Goal: Task Accomplishment & Management: Manage account settings

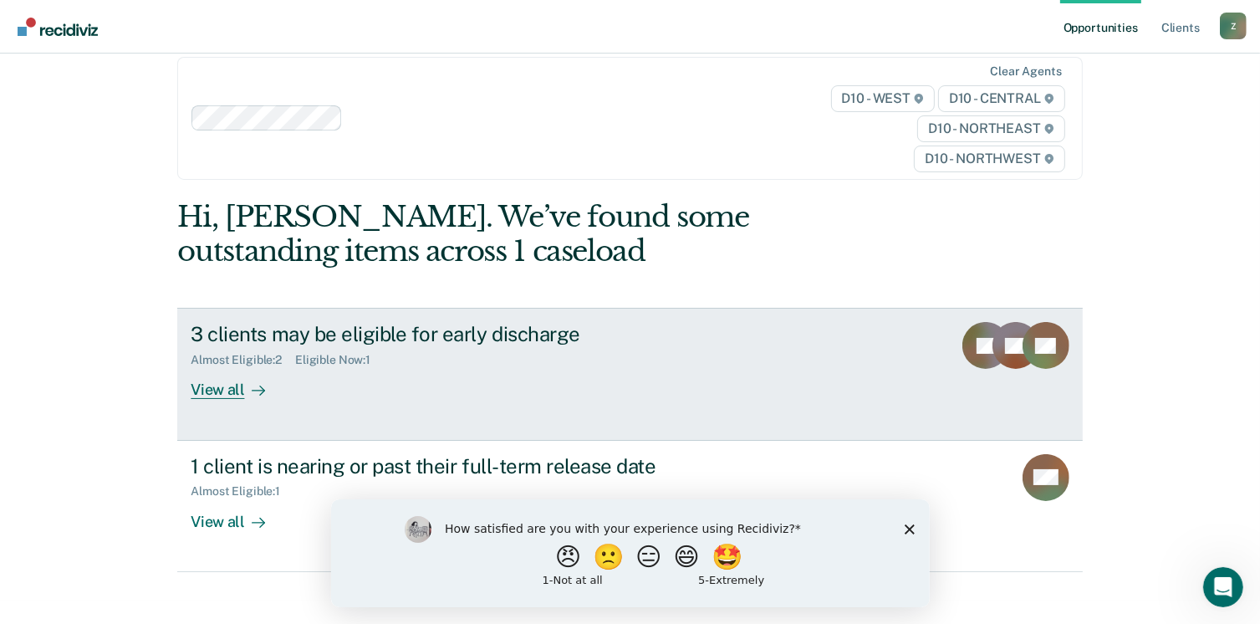
scroll to position [35, 0]
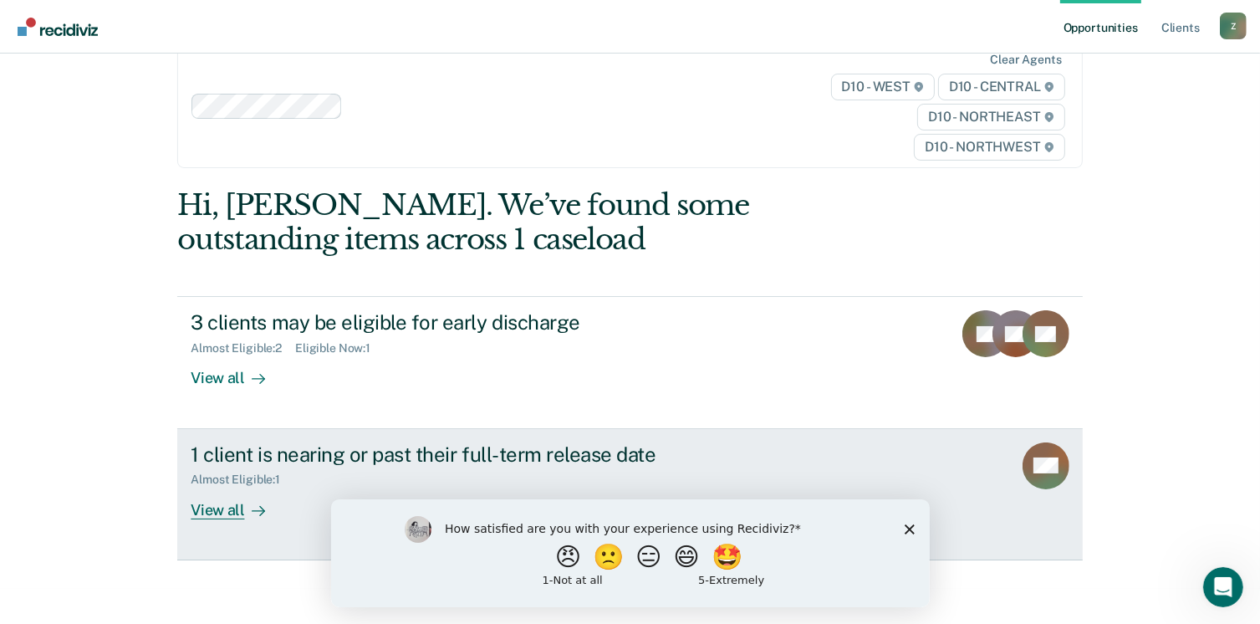
click at [217, 508] on div "View all" at bounding box center [238, 503] width 94 height 33
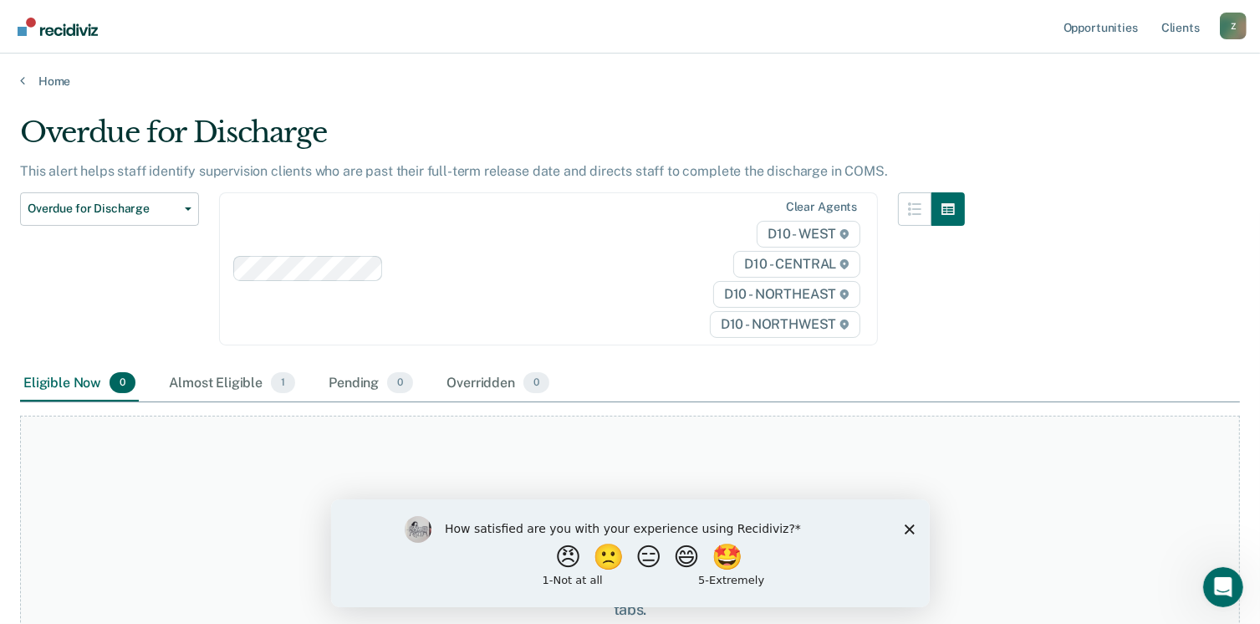
scroll to position [160, 0]
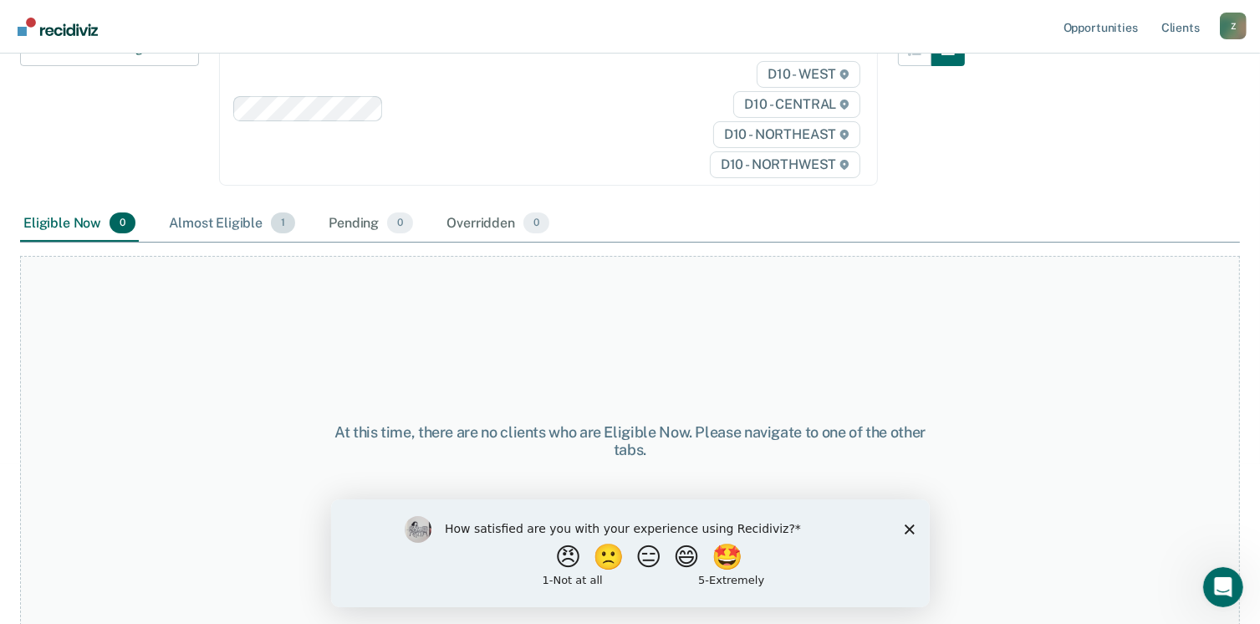
click at [207, 223] on div "Almost Eligible 1" at bounding box center [232, 224] width 133 height 37
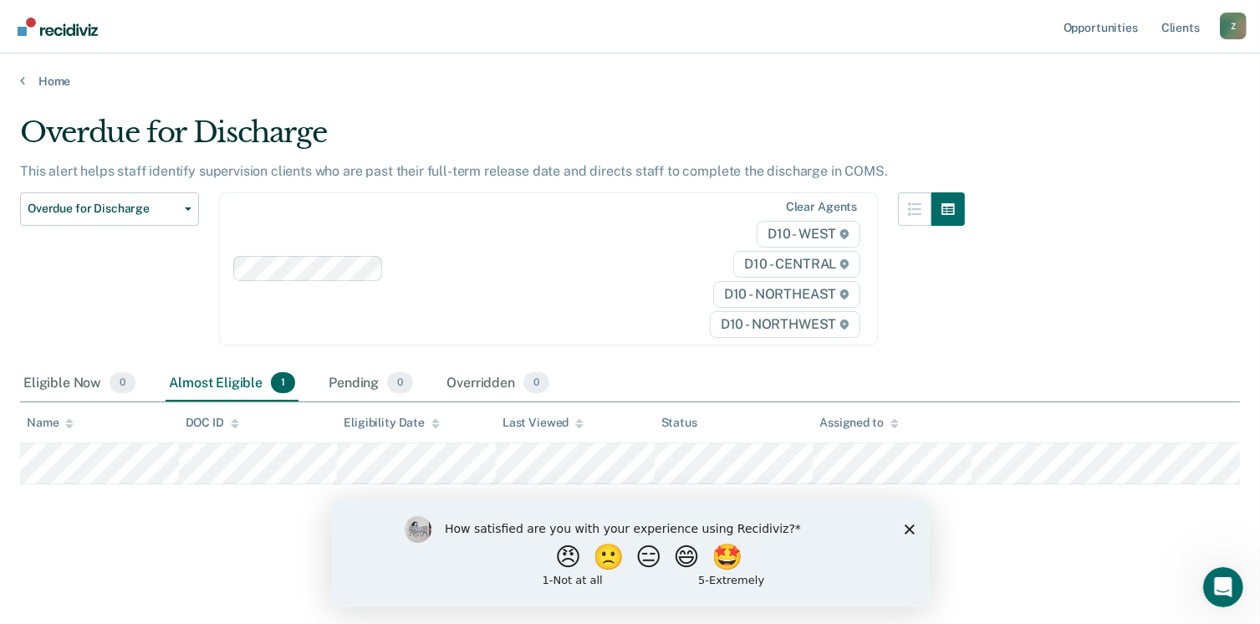
scroll to position [0, 0]
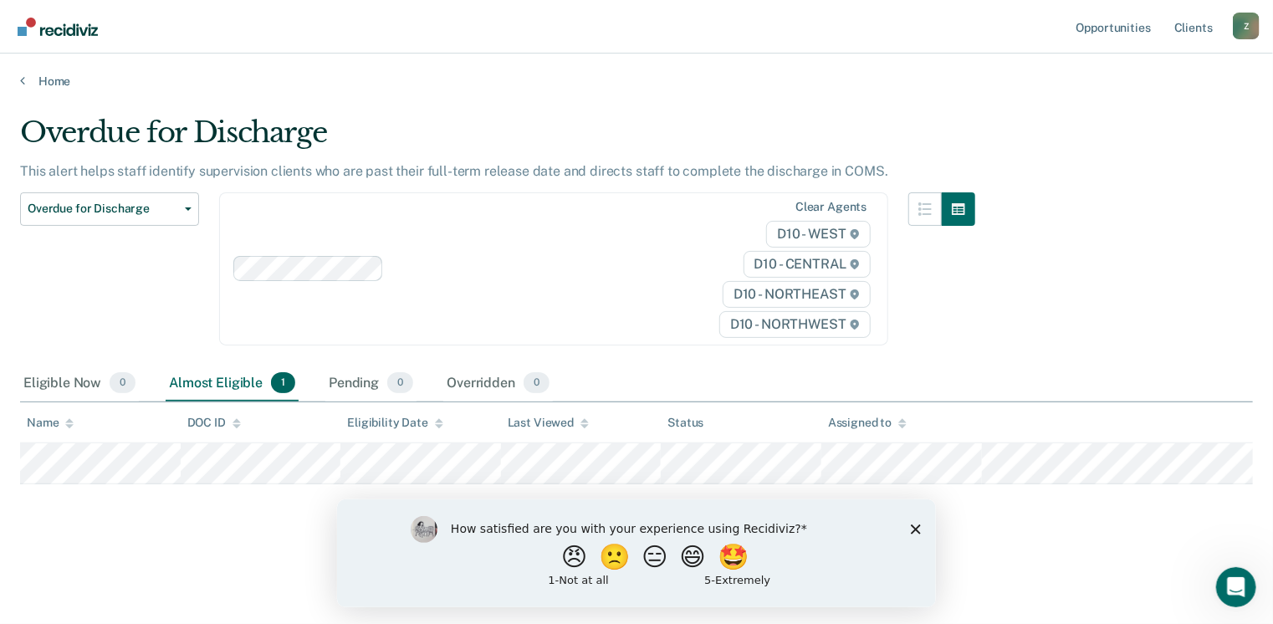
click at [914, 531] on icon "Close survey" at bounding box center [915, 528] width 10 height 10
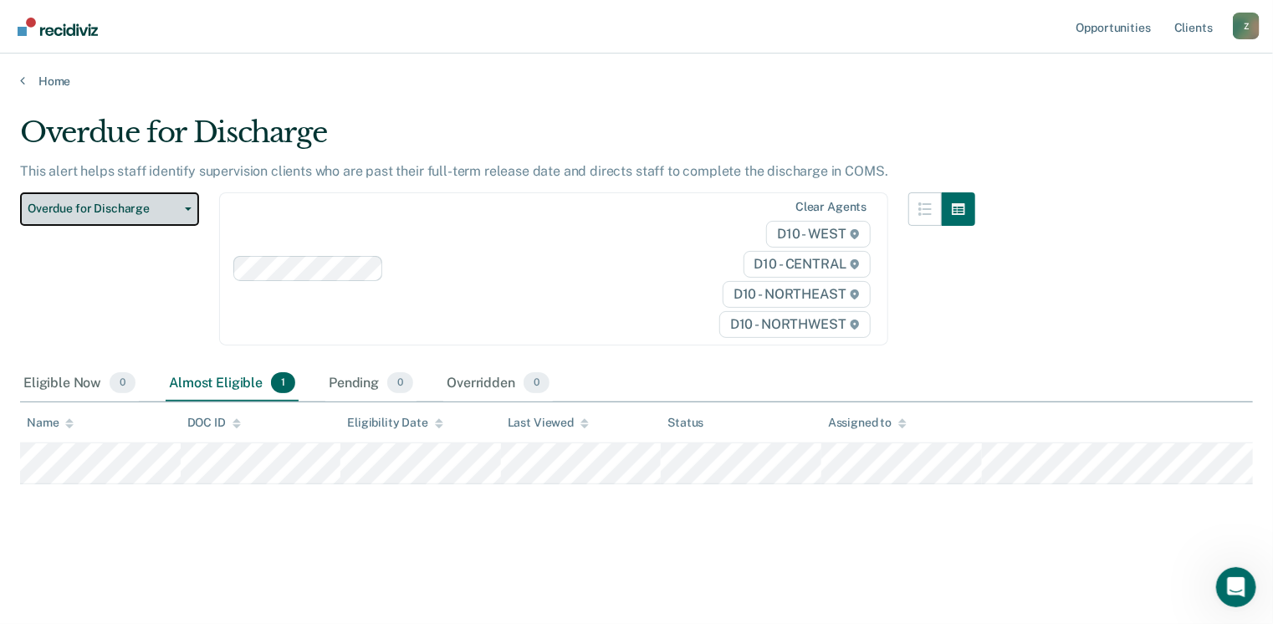
click at [187, 205] on button "Overdue for Discharge" at bounding box center [109, 208] width 179 height 33
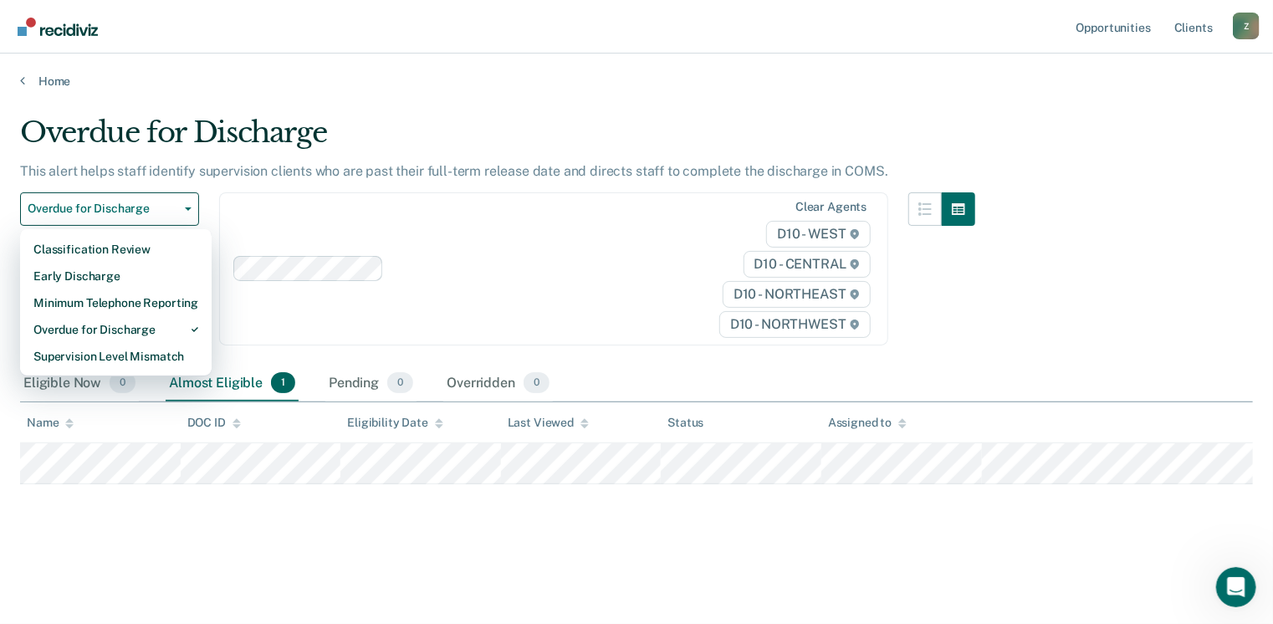
click at [369, 135] on div "Overdue for Discharge" at bounding box center [497, 139] width 955 height 48
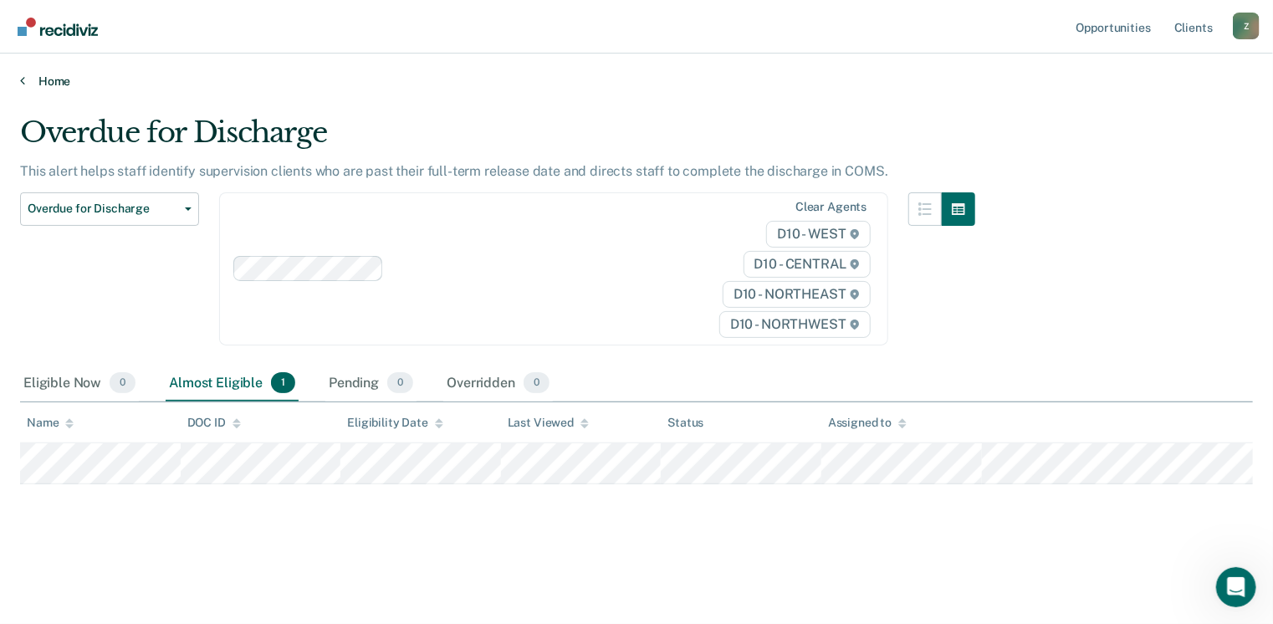
click at [30, 79] on link "Home" at bounding box center [636, 81] width 1233 height 15
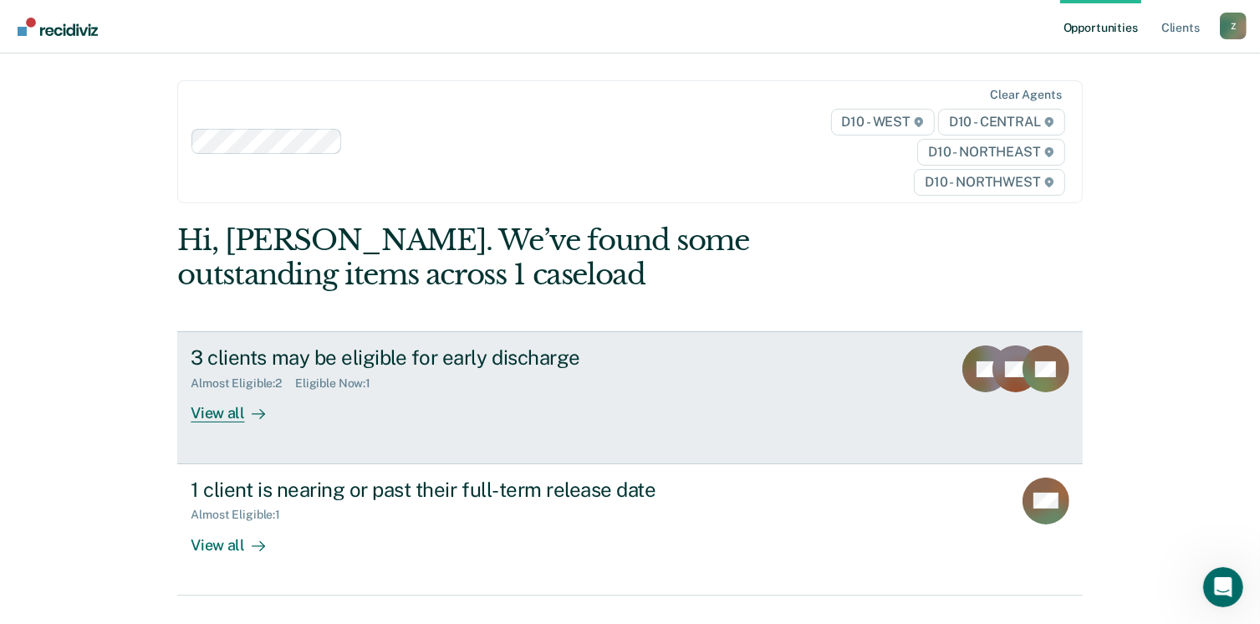
click at [528, 358] on div "3 clients may be eligible for early discharge" at bounding box center [484, 357] width 587 height 24
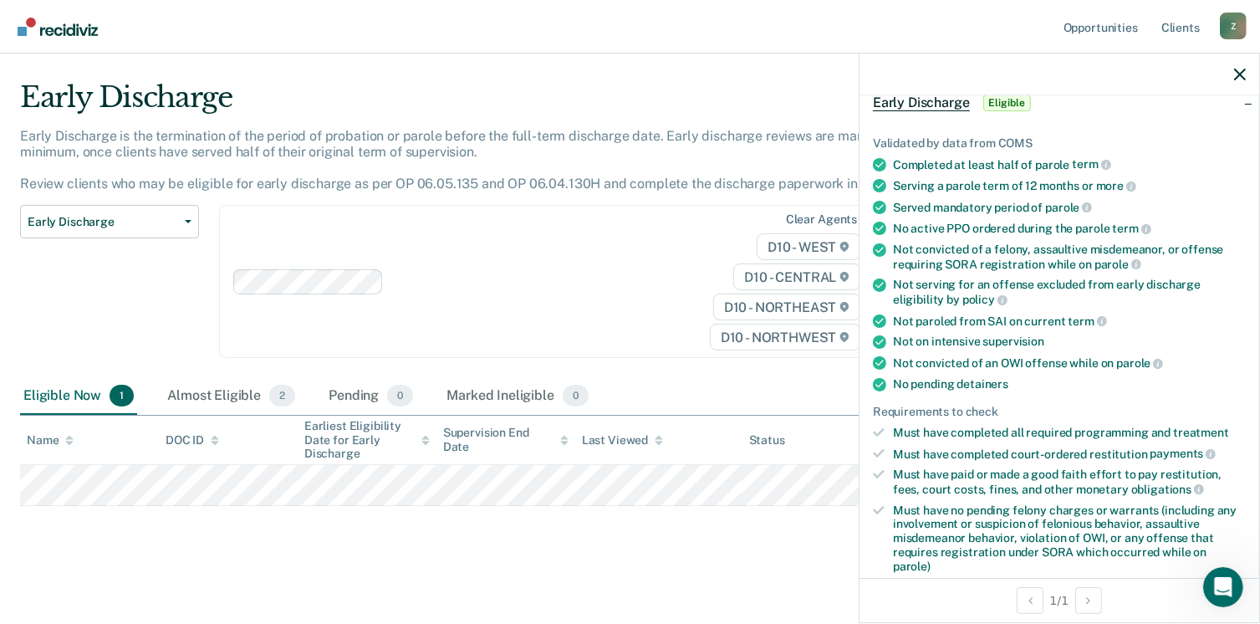
scroll to position [251, 0]
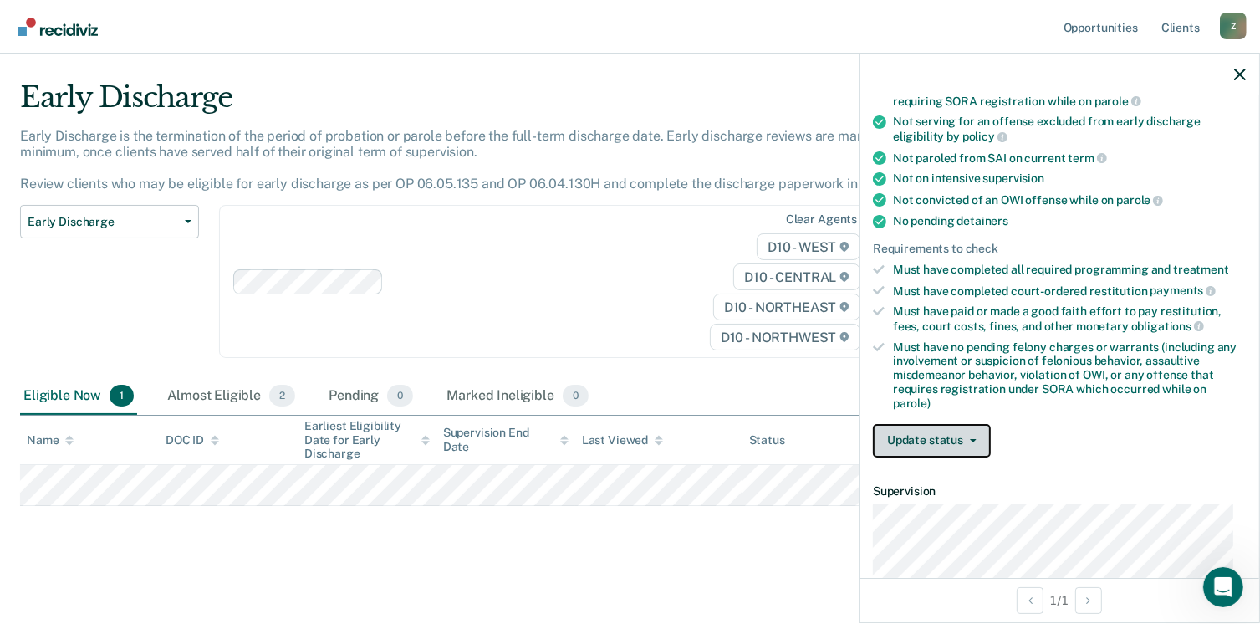
click at [960, 435] on button "Update status" at bounding box center [932, 440] width 118 height 33
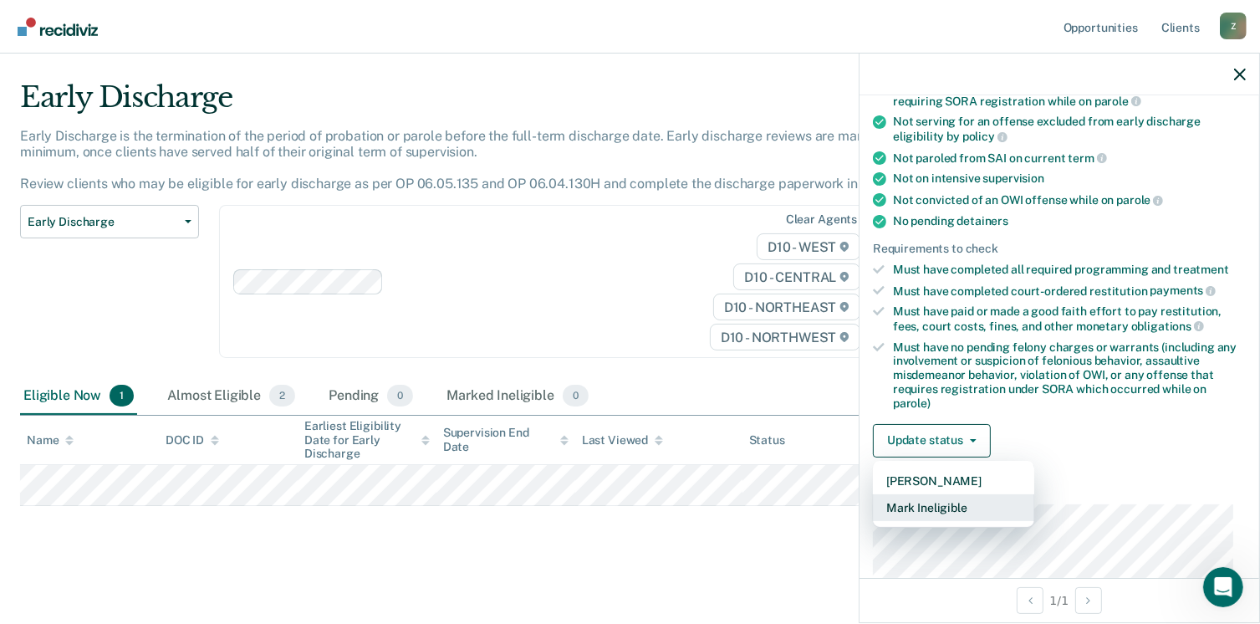
click at [965, 498] on button "Mark Ineligible" at bounding box center [953, 507] width 161 height 27
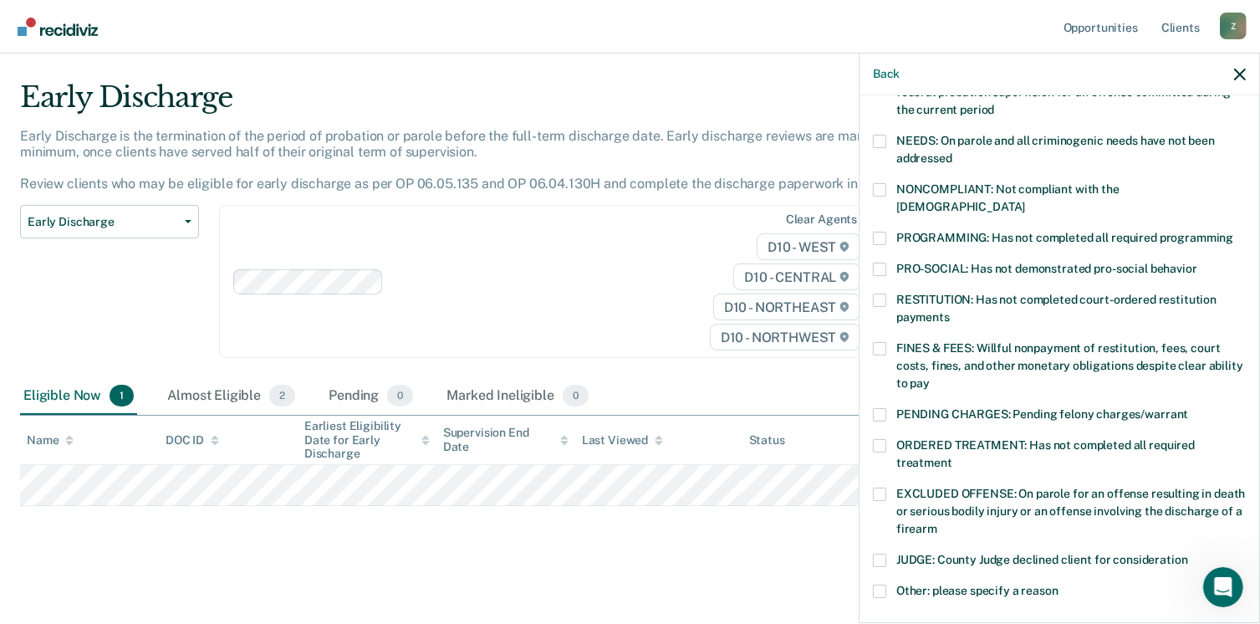
click at [880, 189] on span at bounding box center [879, 189] width 13 height 13
click at [1025, 201] on input "NONCOMPLIANT: Not compliant with the [DEMOGRAPHIC_DATA]" at bounding box center [1025, 201] width 0 height 0
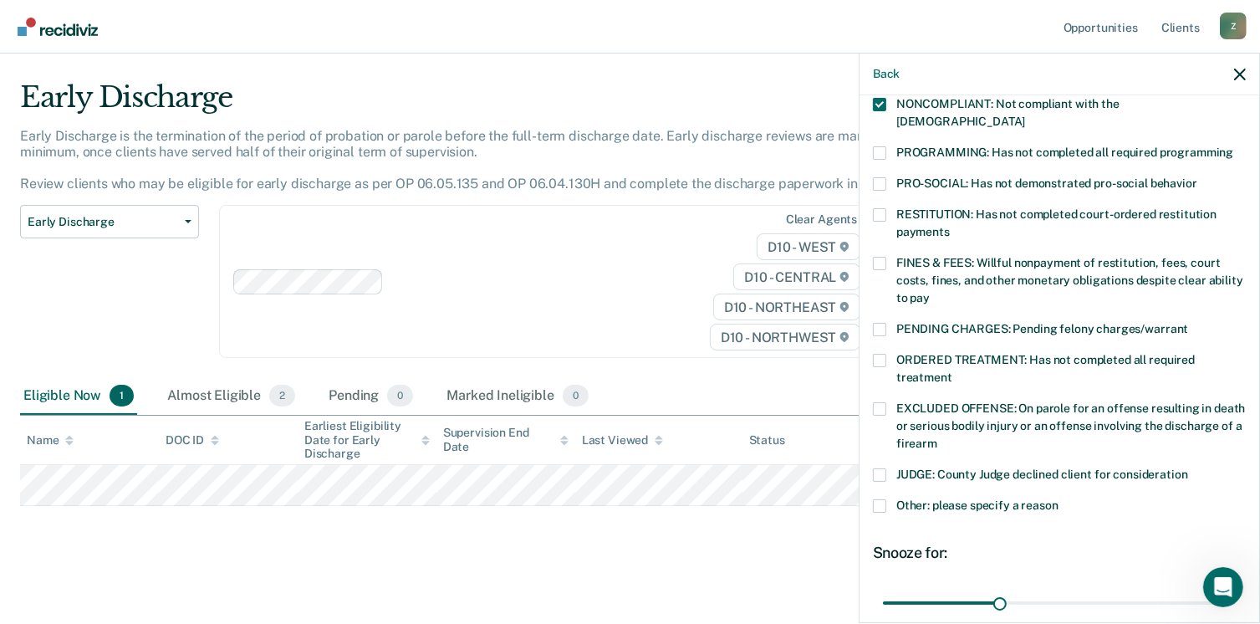
scroll to position [461, 0]
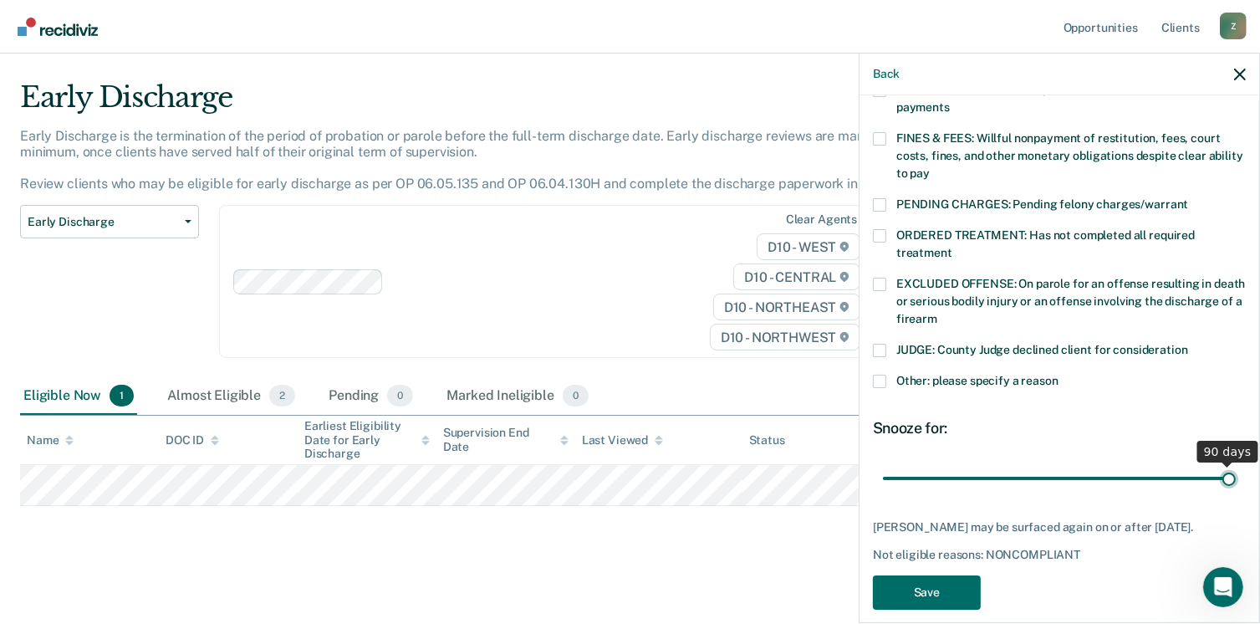
drag, startPoint x: 995, startPoint y: 463, endPoint x: 1222, endPoint y: 469, distance: 226.7
type input "90"
click at [1222, 469] on input "range" at bounding box center [1059, 478] width 353 height 29
click at [927, 587] on button "Save" at bounding box center [927, 592] width 108 height 34
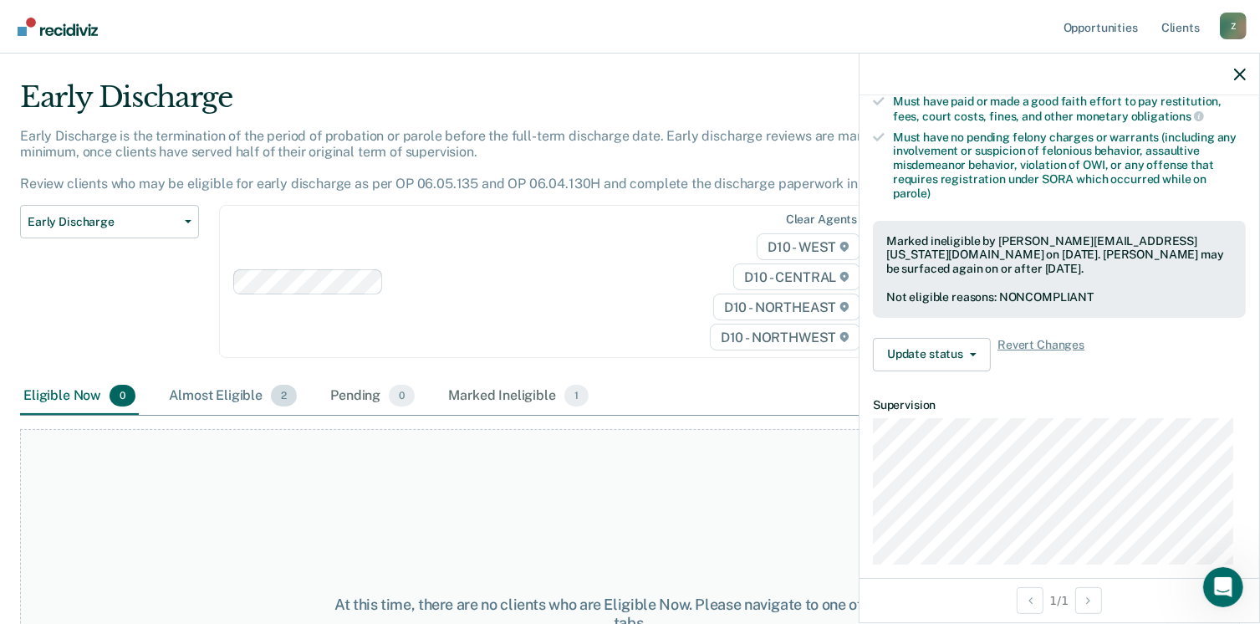
click at [257, 396] on div "Almost Eligible 2" at bounding box center [233, 396] width 135 height 37
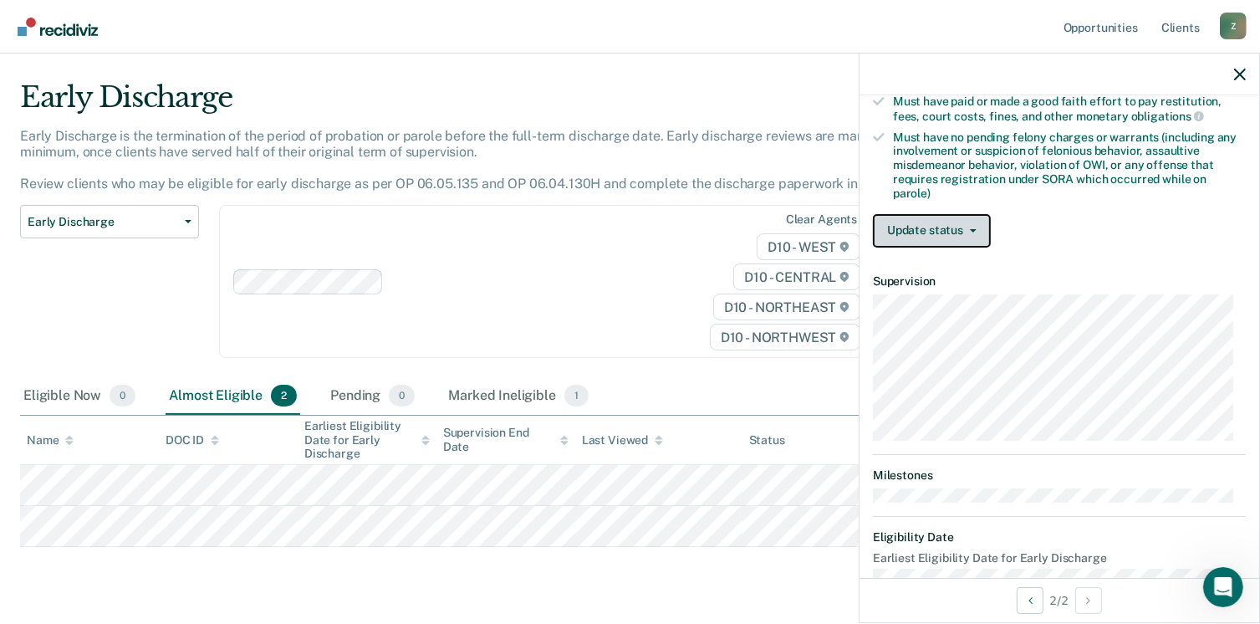
click at [962, 226] on button "Update status" at bounding box center [932, 230] width 118 height 33
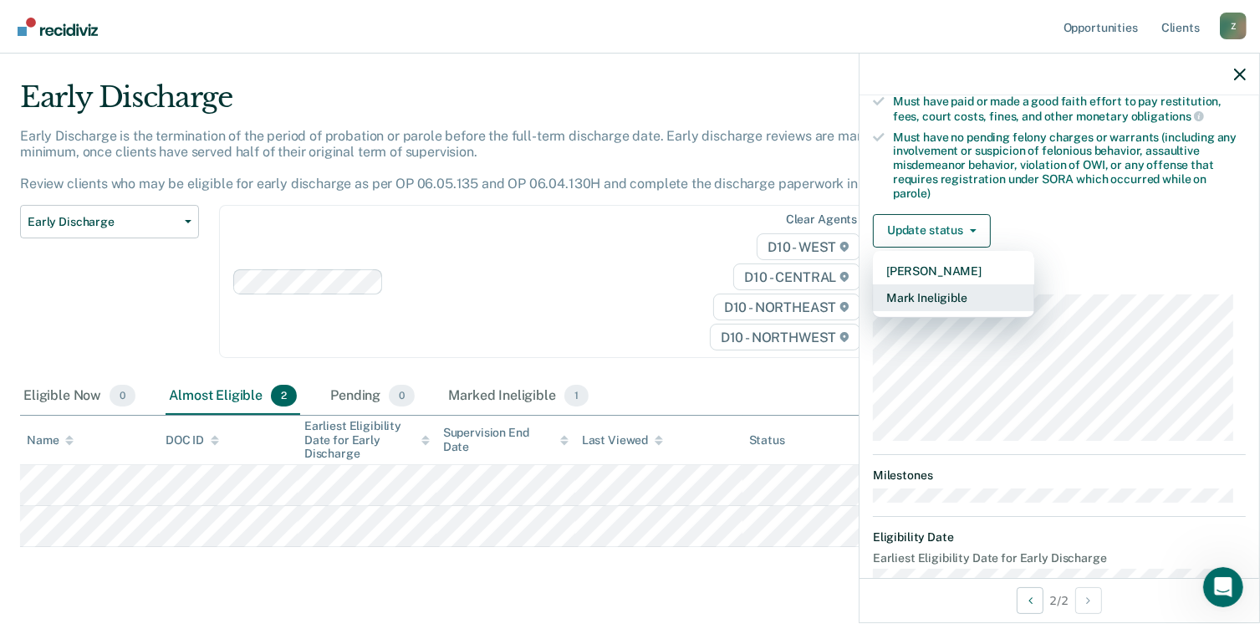
click at [948, 288] on button "Mark Ineligible" at bounding box center [953, 297] width 161 height 27
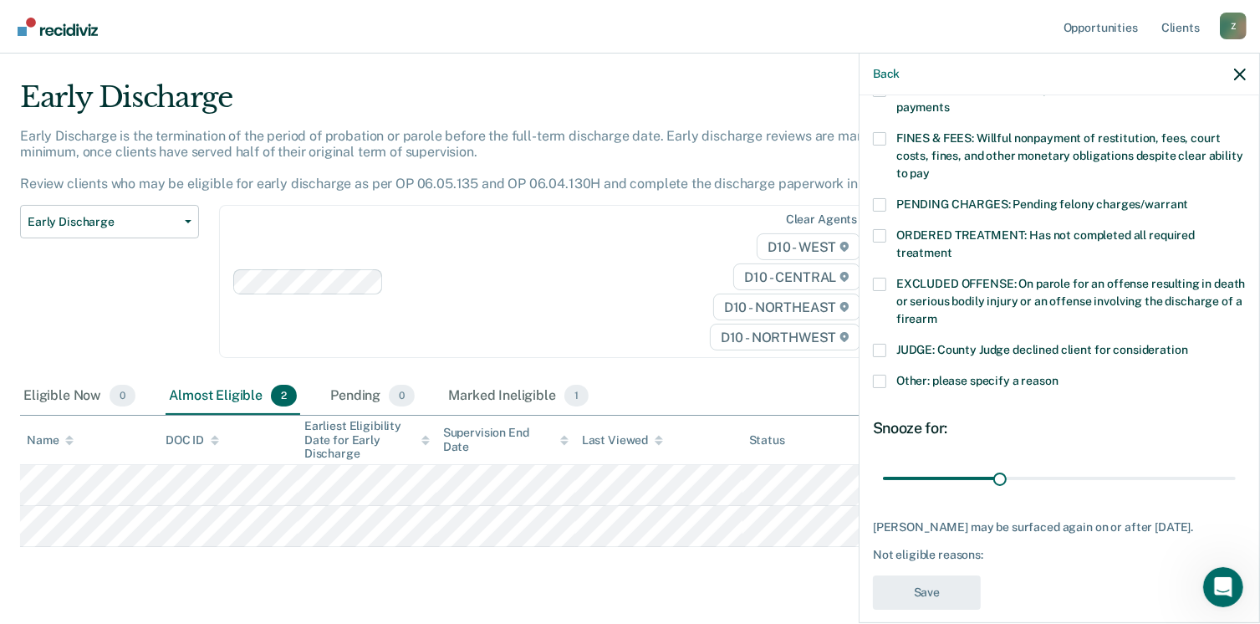
scroll to position [377, 0]
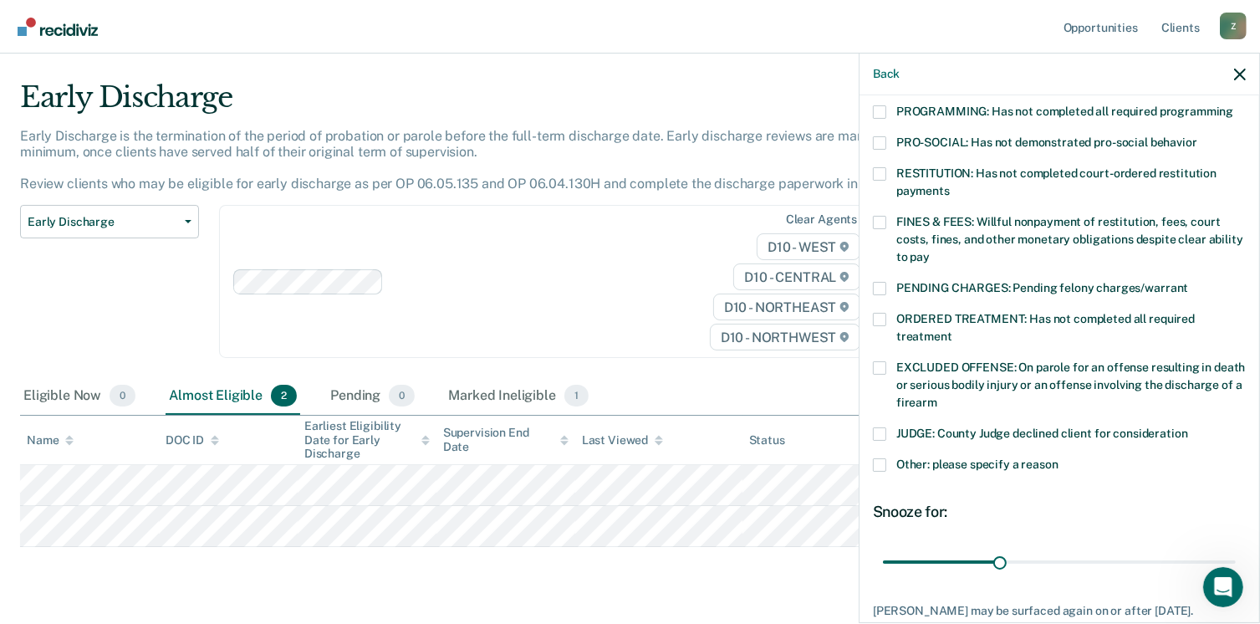
click at [881, 216] on span at bounding box center [879, 222] width 13 height 13
click at [930, 251] on input "FINES & FEES: Willful nonpayment of restitution, fees, court costs, fines, and …" at bounding box center [930, 251] width 0 height 0
drag, startPoint x: 995, startPoint y: 539, endPoint x: 1269, endPoint y: 536, distance: 274.3
type input "90"
click at [1236, 548] on input "range" at bounding box center [1059, 562] width 353 height 29
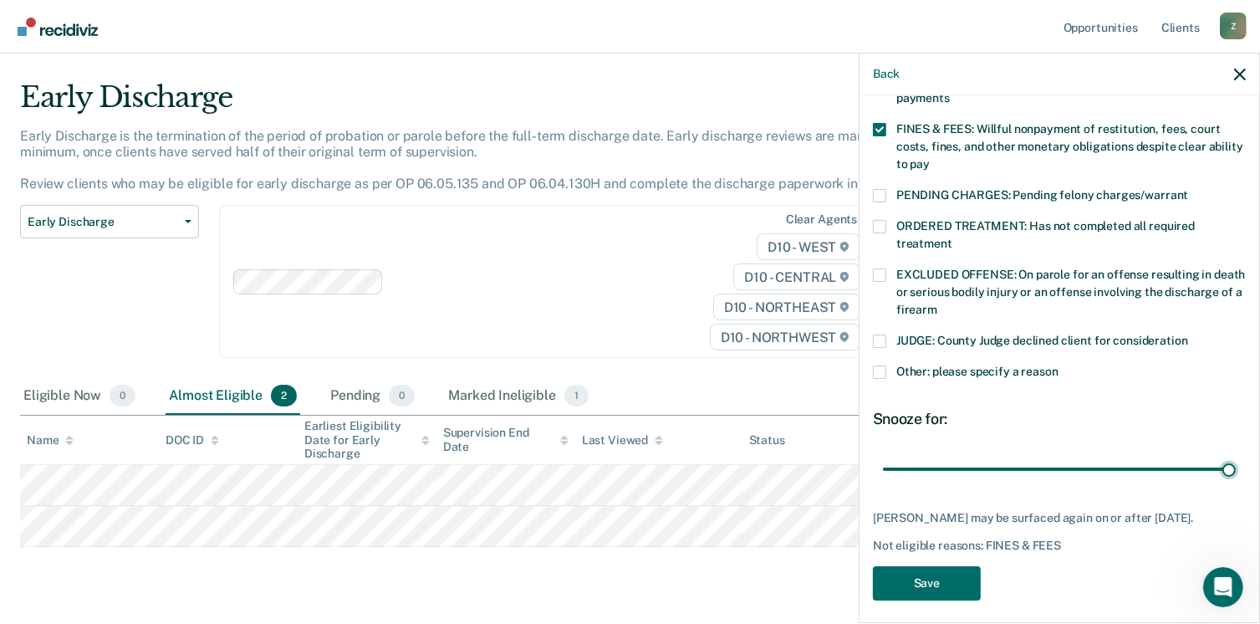
scroll to position [475, 0]
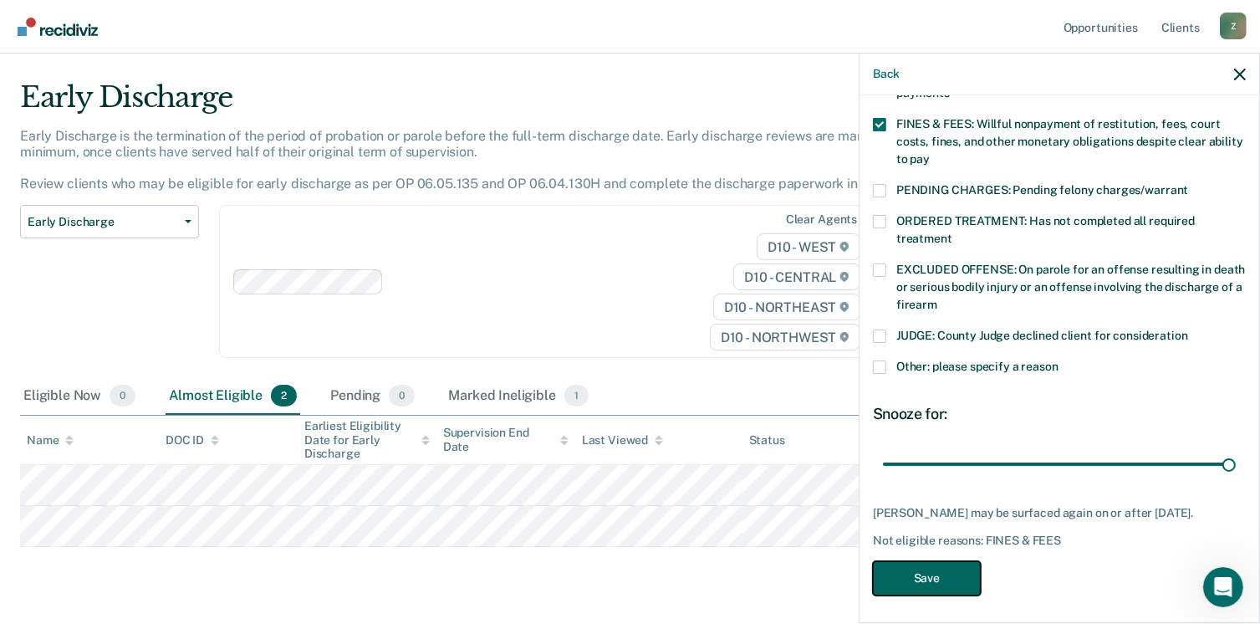
click at [924, 576] on button "Save" at bounding box center [927, 578] width 108 height 34
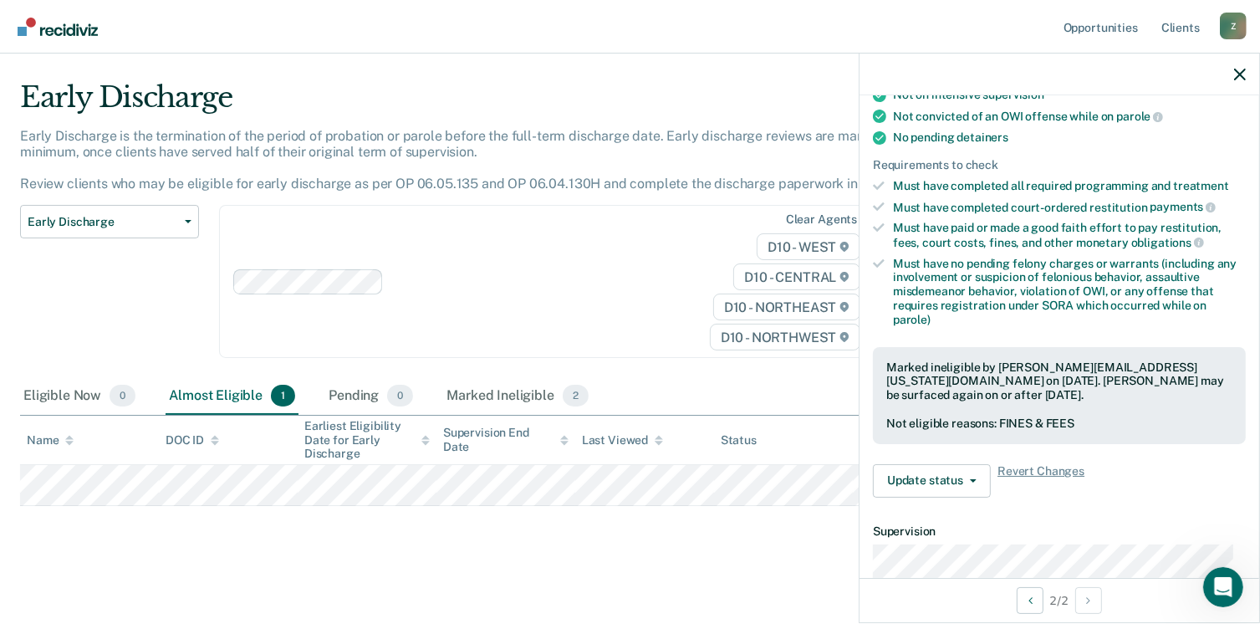
scroll to position [418, 0]
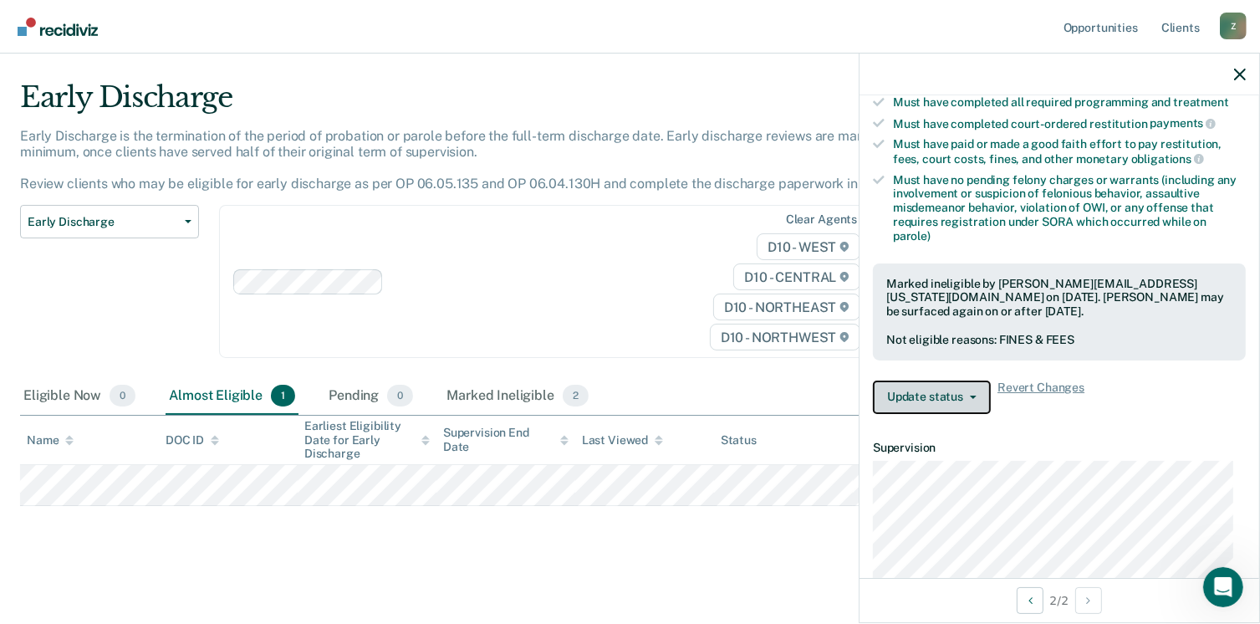
click at [983, 392] on button "Update status" at bounding box center [932, 396] width 118 height 33
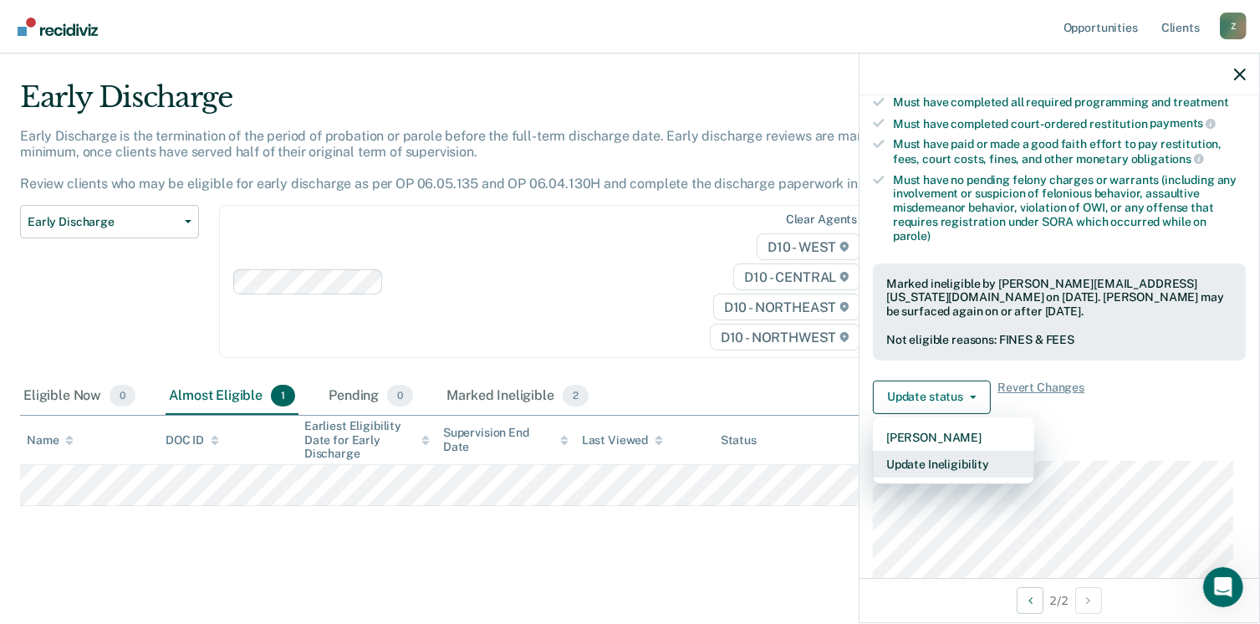
click at [963, 457] on button "Update Ineligibility" at bounding box center [953, 464] width 161 height 27
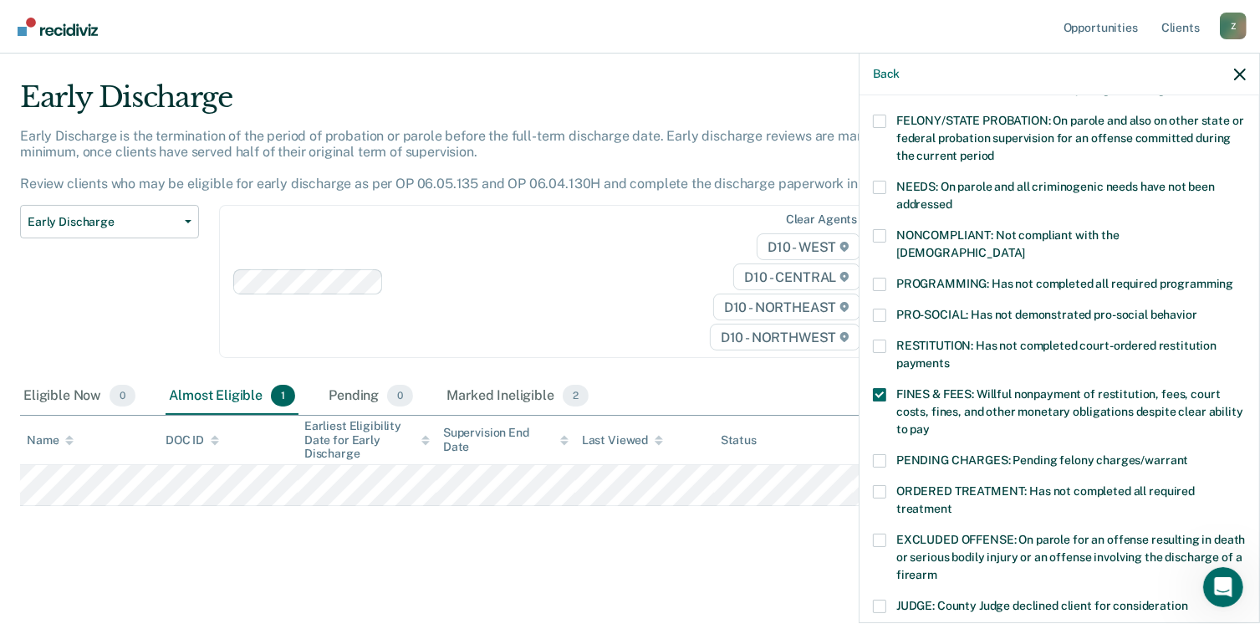
scroll to position [167, 0]
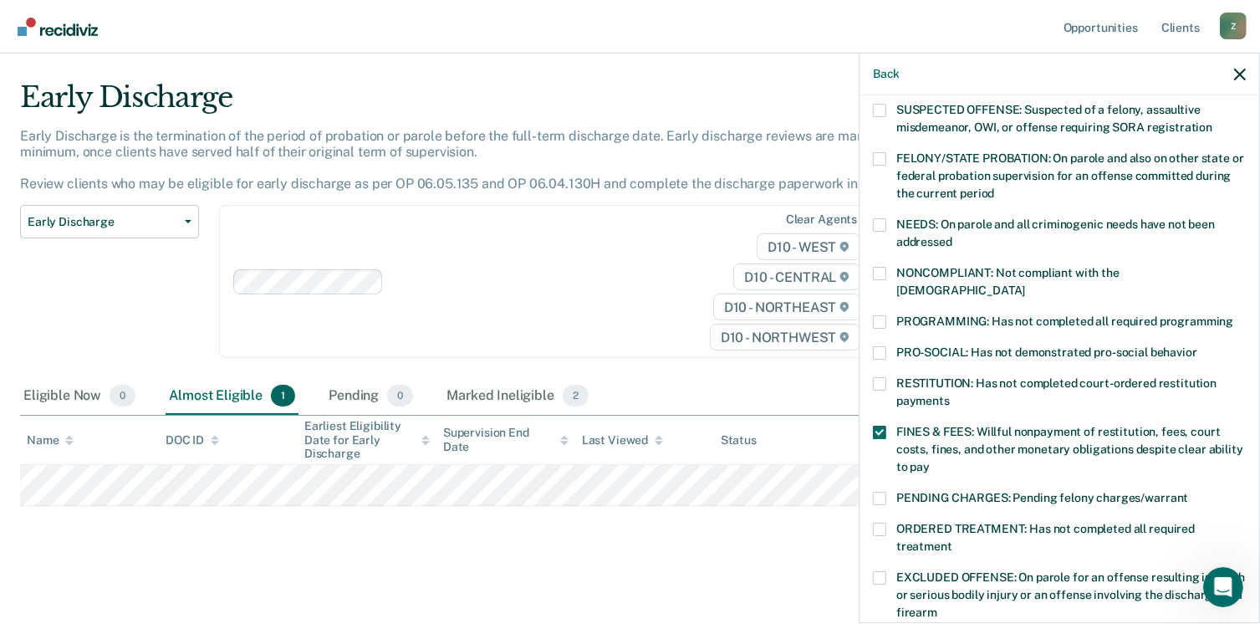
click at [879, 315] on span at bounding box center [879, 321] width 13 height 13
click at [1233, 315] on input "PROGRAMMING: Has not completed all required programming" at bounding box center [1233, 315] width 0 height 0
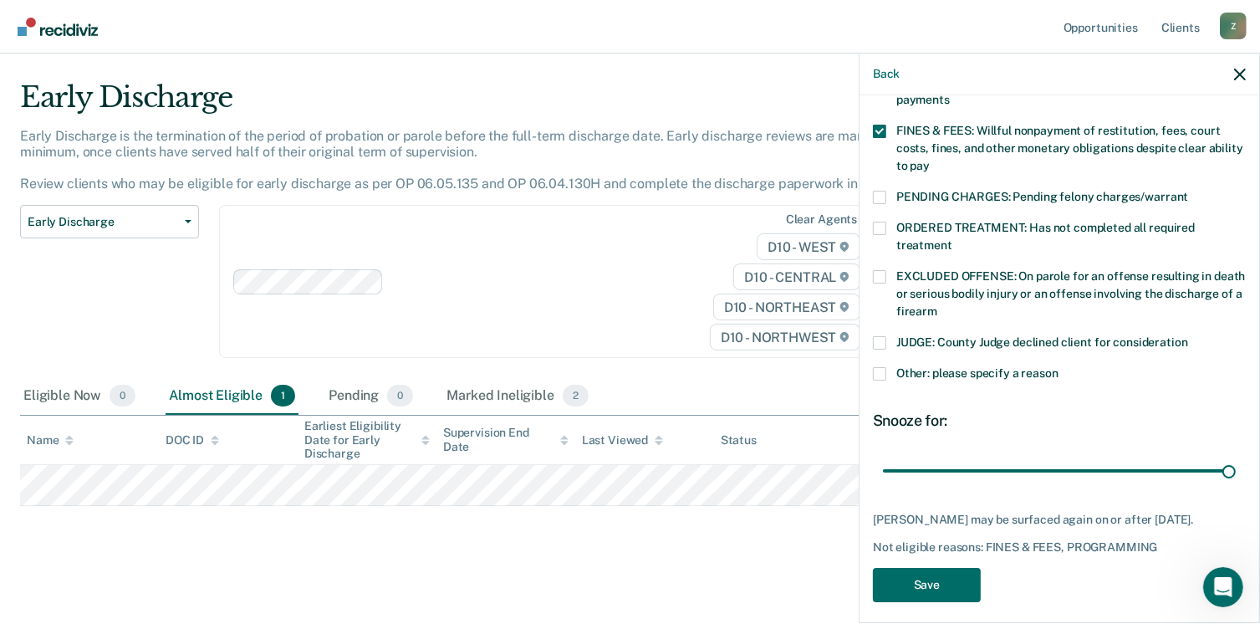
scroll to position [475, 0]
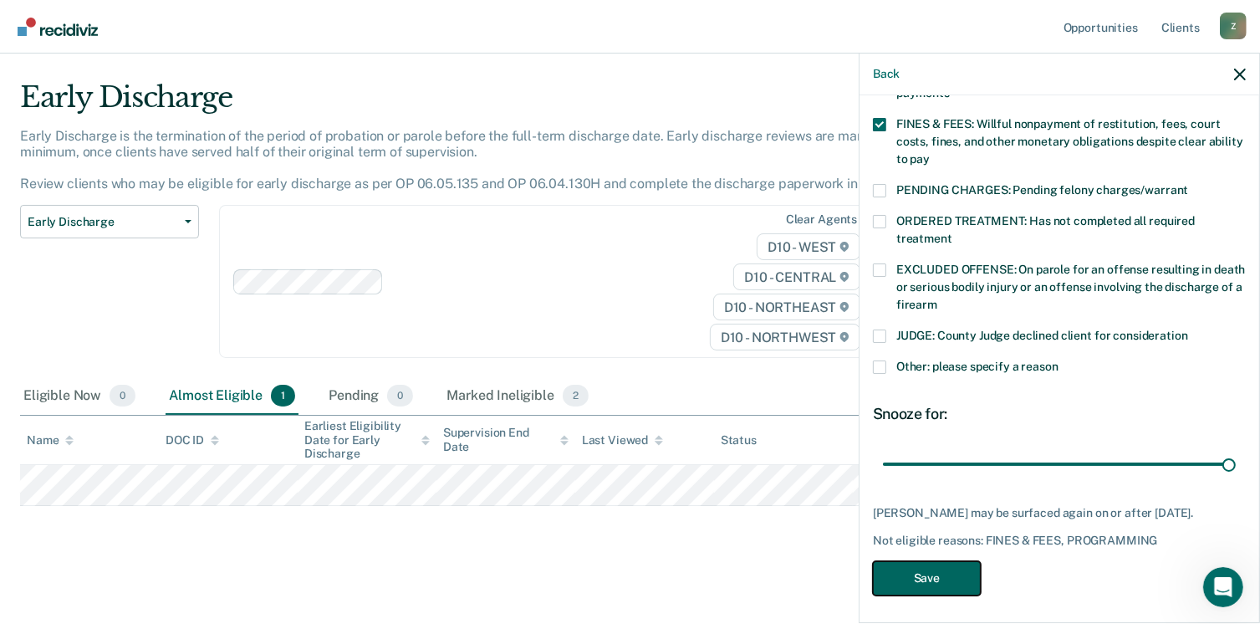
click at [943, 572] on button "Save" at bounding box center [927, 578] width 108 height 34
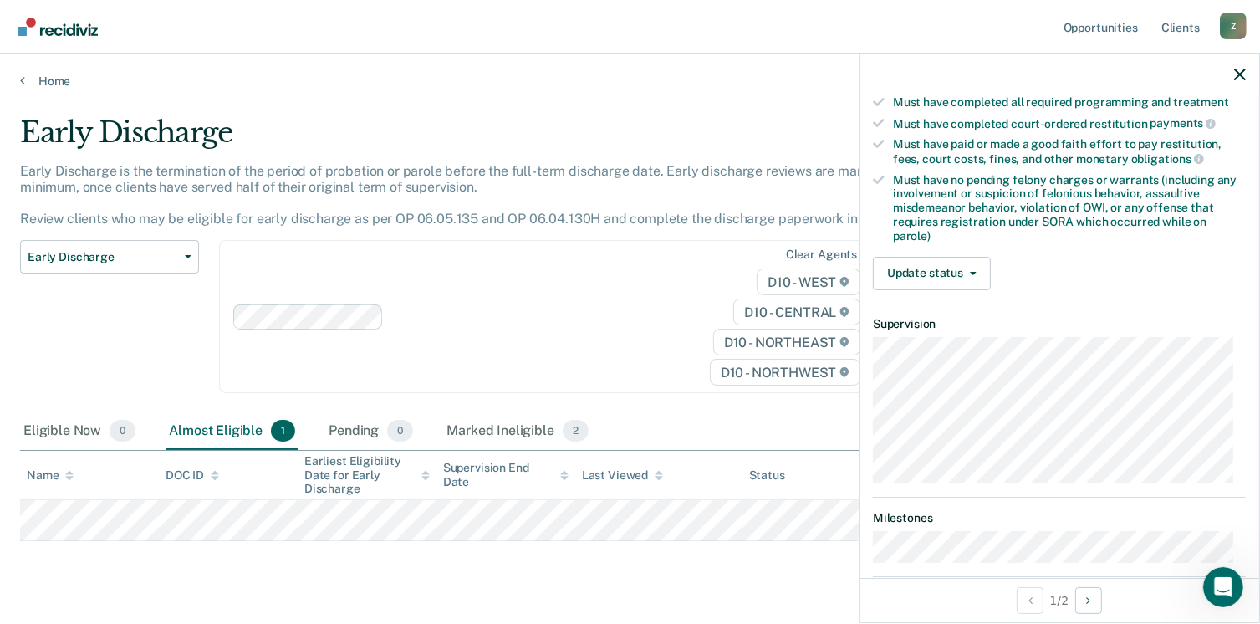
scroll to position [508, 0]
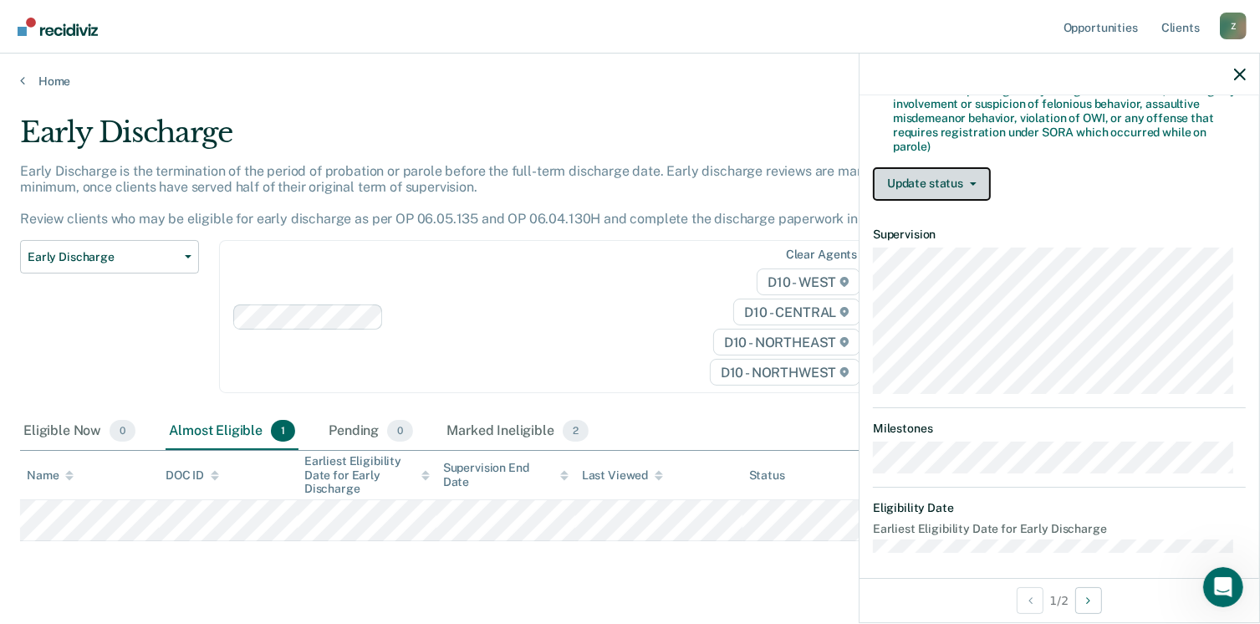
click at [966, 181] on button "Update status" at bounding box center [932, 183] width 118 height 33
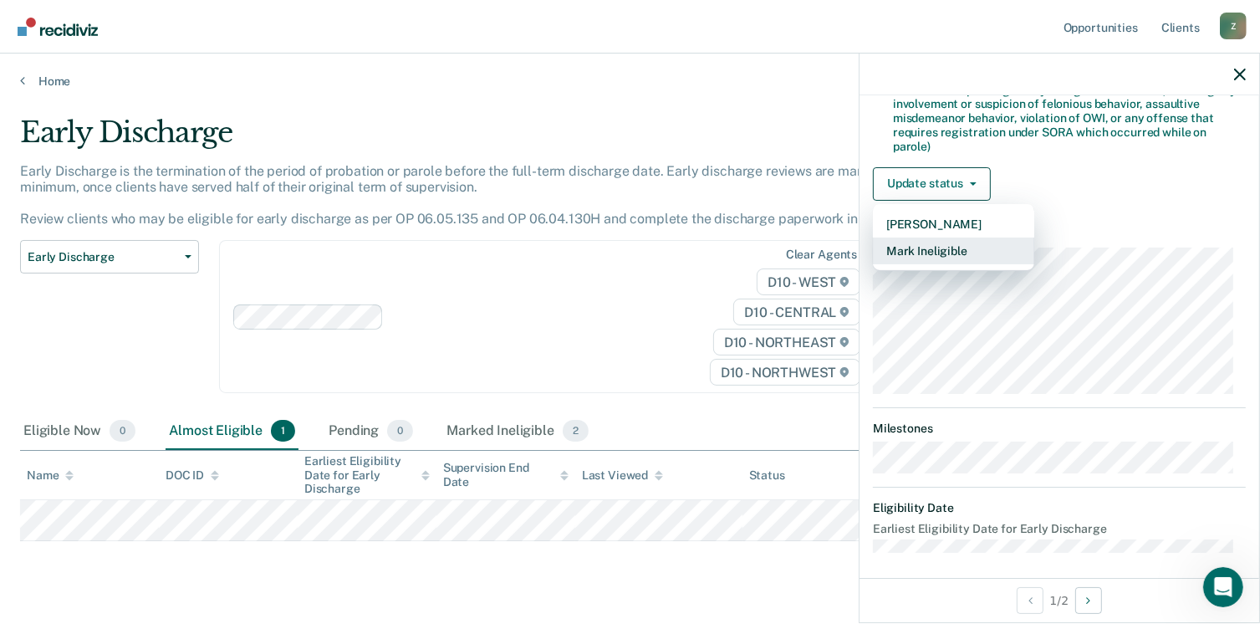
click at [966, 247] on button "Mark Ineligible" at bounding box center [953, 250] width 161 height 27
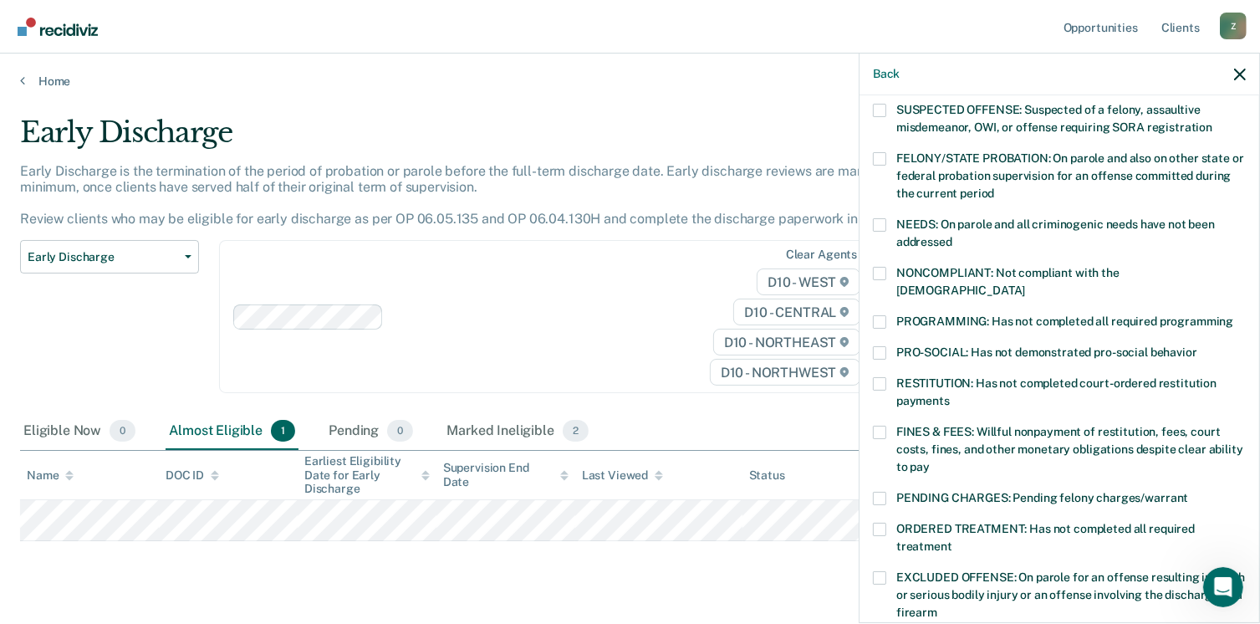
scroll to position [251, 0]
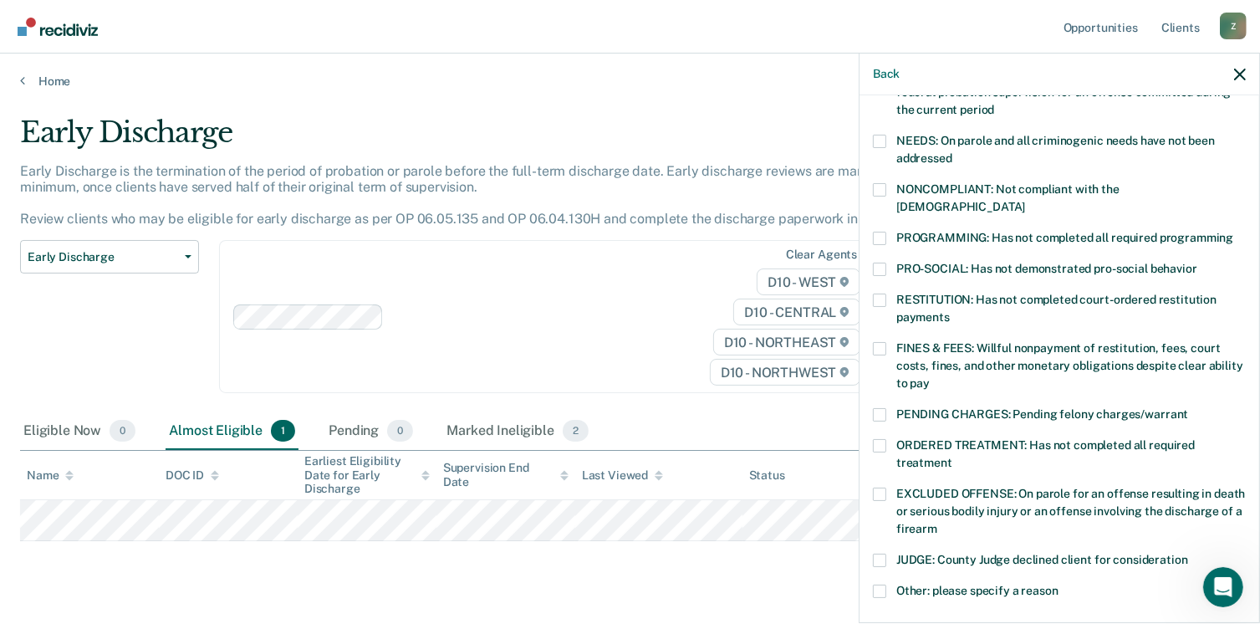
click at [880, 584] on span at bounding box center [879, 590] width 13 height 13
click at [1059, 584] on input "Other: please specify a reason" at bounding box center [1059, 584] width 0 height 0
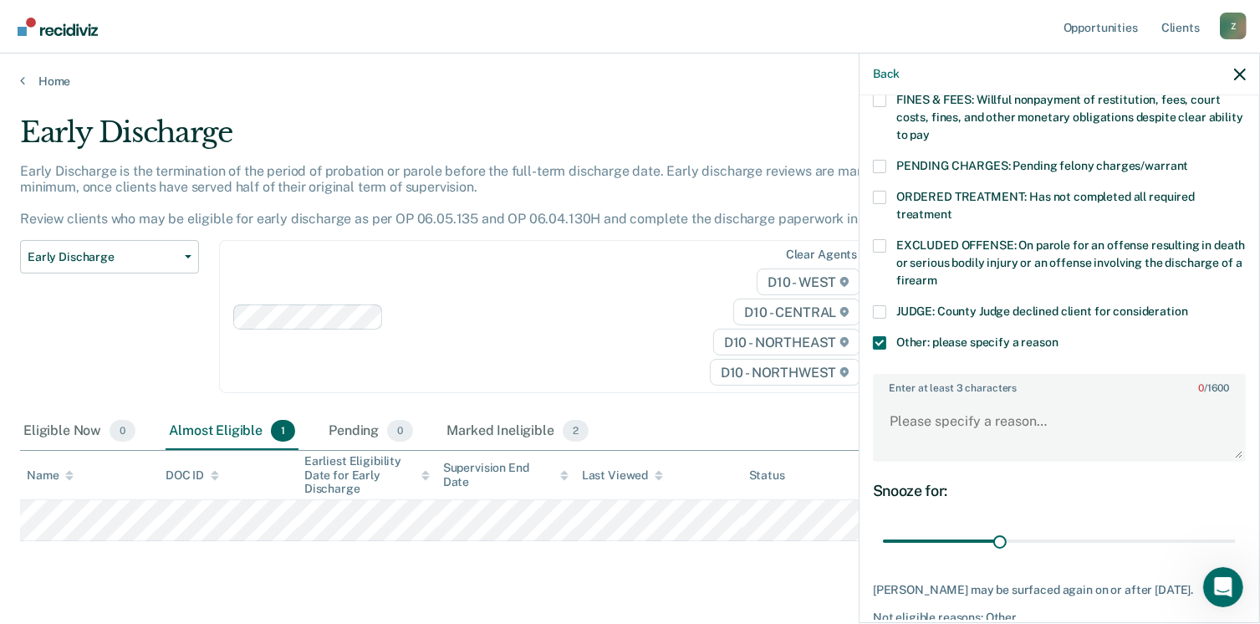
scroll to position [502, 0]
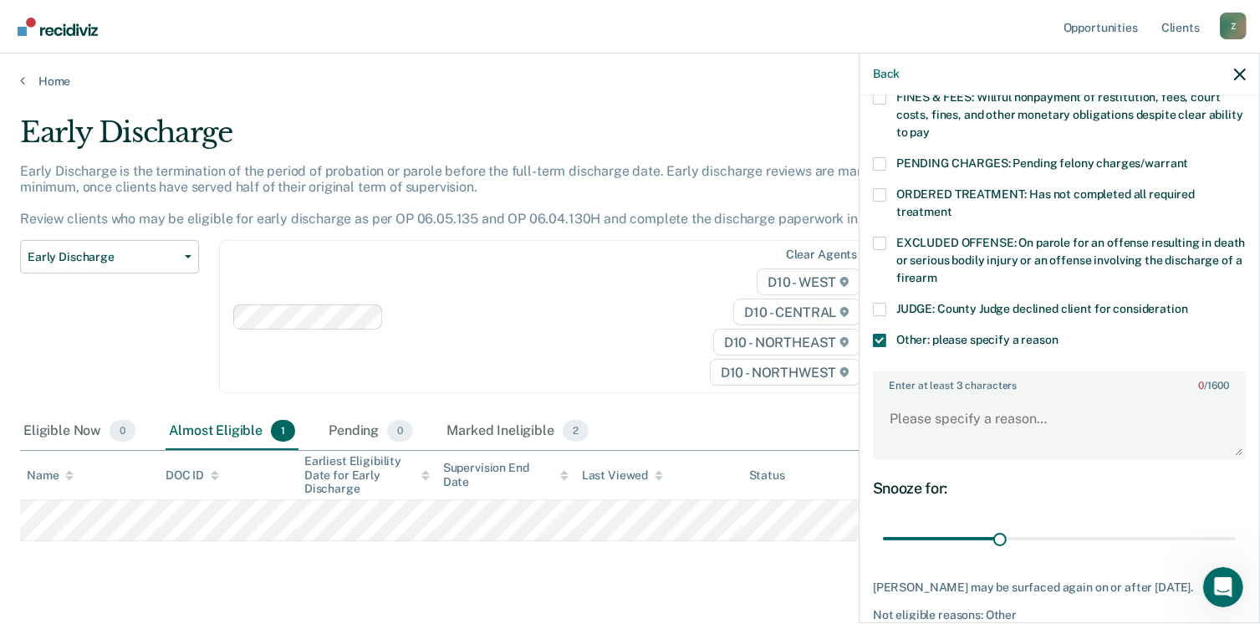
click at [933, 373] on label "Enter at least 3 characters 0 / 1600" at bounding box center [1060, 382] width 370 height 18
click at [933, 396] on textarea "Enter at least 3 characters 0 / 1600" at bounding box center [1060, 427] width 370 height 62
drag, startPoint x: 1074, startPoint y: 399, endPoint x: 1047, endPoint y: 402, distance: 27.0
click at [1047, 402] on textarea "Offender going through court process for felony charge (Tamper with Electronic …" at bounding box center [1060, 427] width 370 height 62
click at [1157, 419] on textarea "Offender going through criminal process for felony charge (Tamper with Electron…" at bounding box center [1060, 427] width 370 height 62
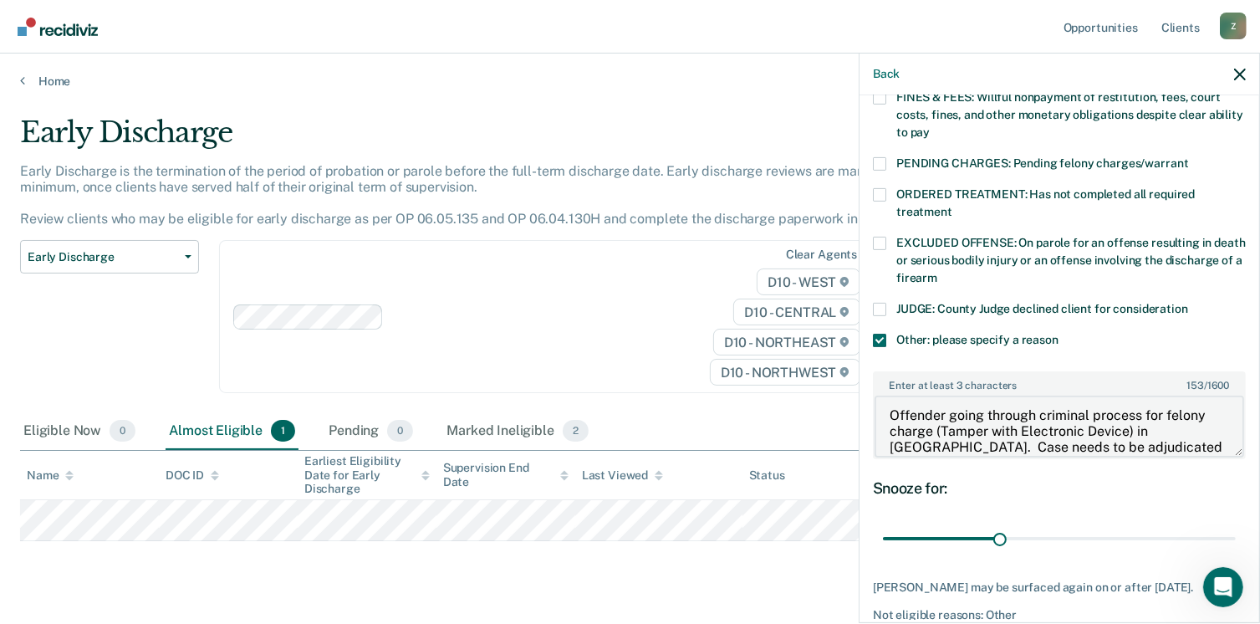
scroll to position [19, 0]
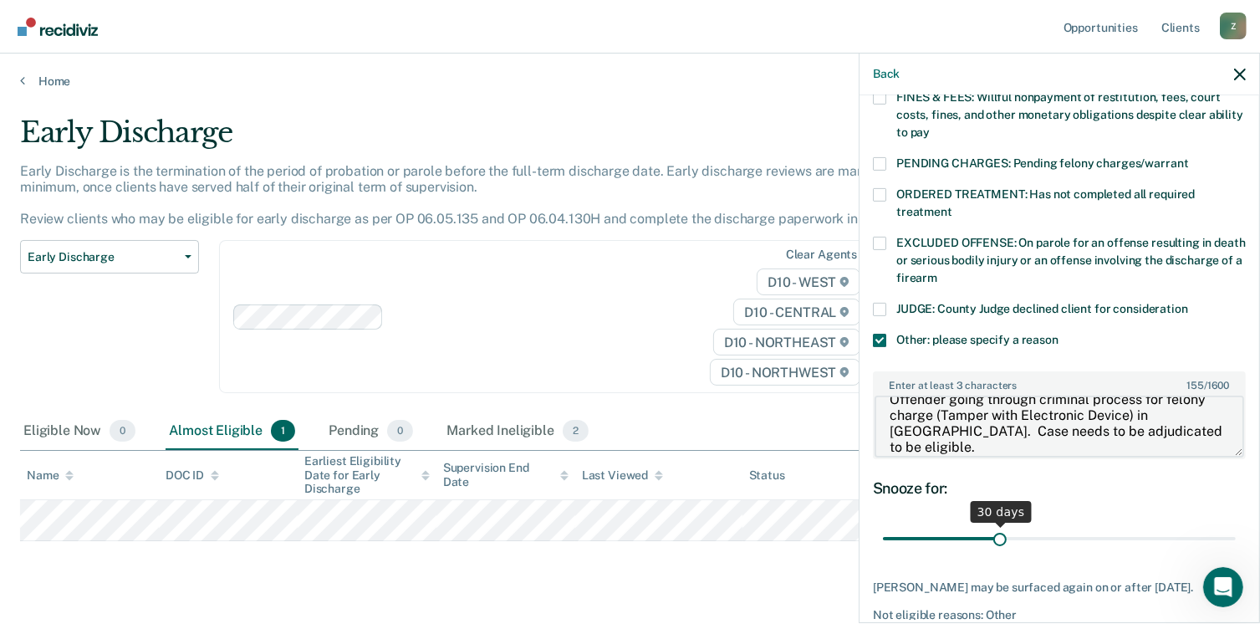
type textarea "Offender going through criminal process for felony charge (Tamper with Electron…"
drag, startPoint x: 989, startPoint y: 518, endPoint x: 1311, endPoint y: 518, distance: 321.9
type input "90"
click at [1236, 524] on input "range" at bounding box center [1059, 538] width 353 height 29
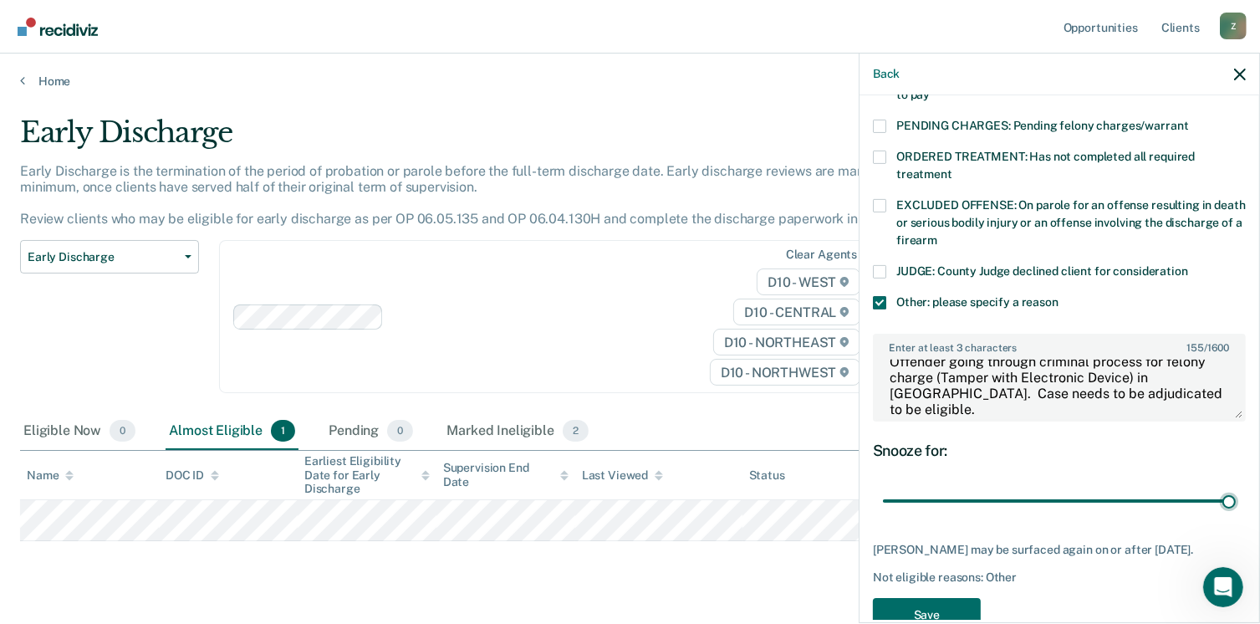
scroll to position [560, 0]
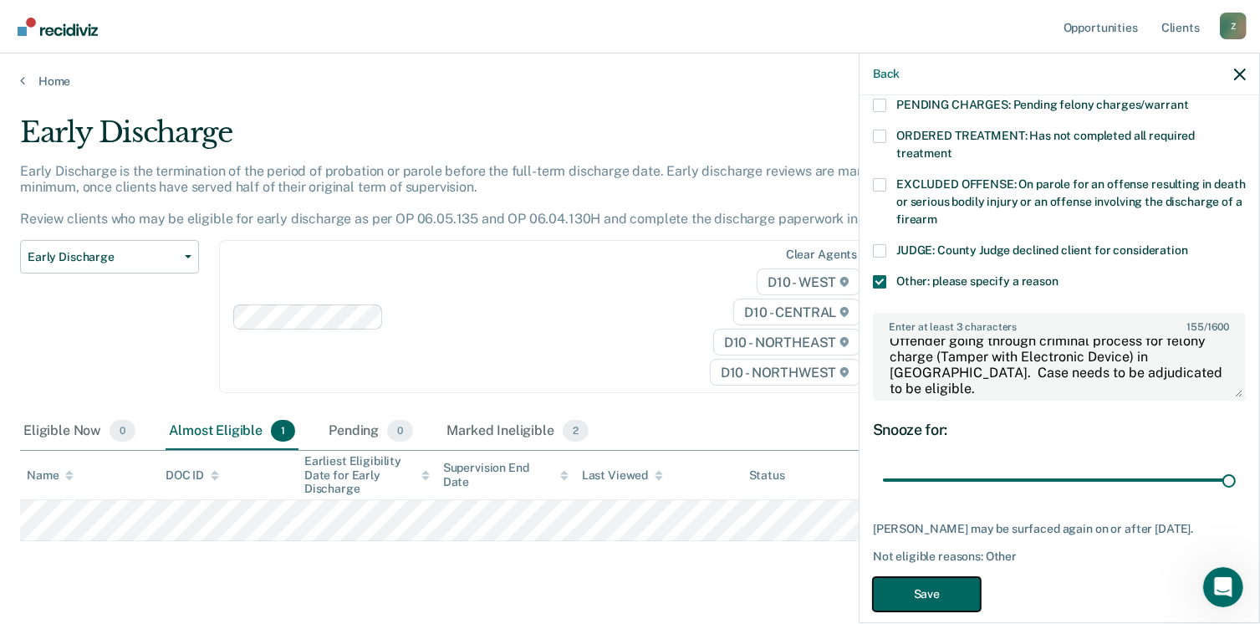
click at [916, 577] on button "Save" at bounding box center [927, 594] width 108 height 34
